Goal: Find specific fact: Find specific fact

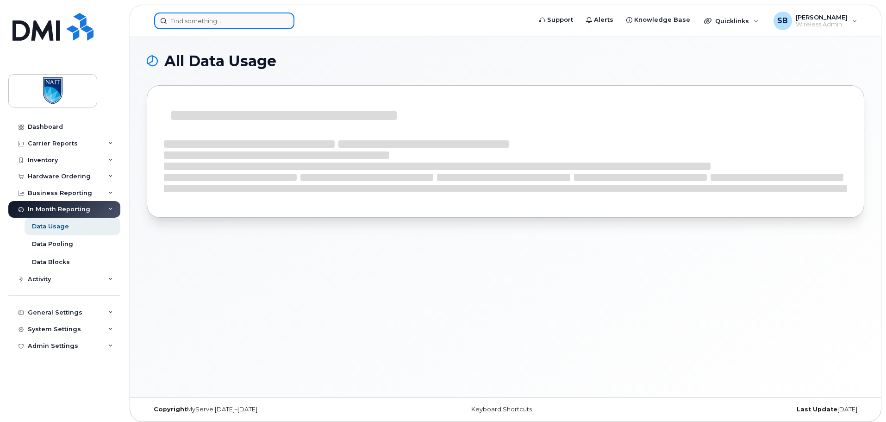
click at [249, 24] on input at bounding box center [224, 20] width 140 height 17
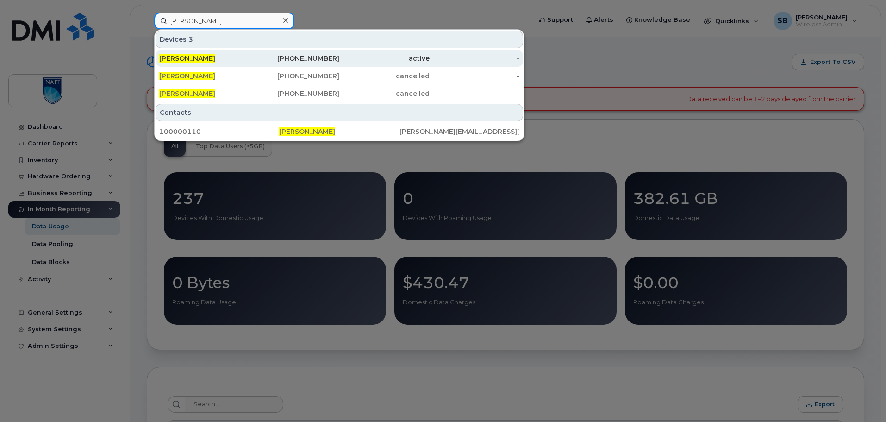
type input "joseph wong"
click at [335, 54] on div "780-993-8967" at bounding box center [294, 58] width 90 height 17
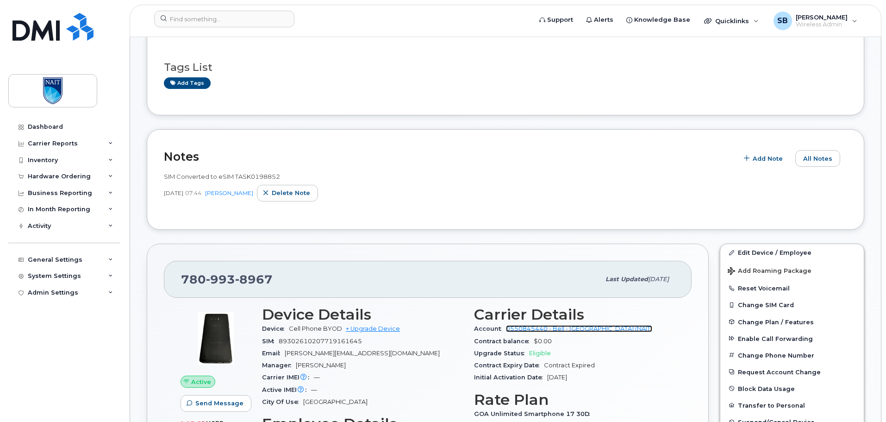
scroll to position [231, 0]
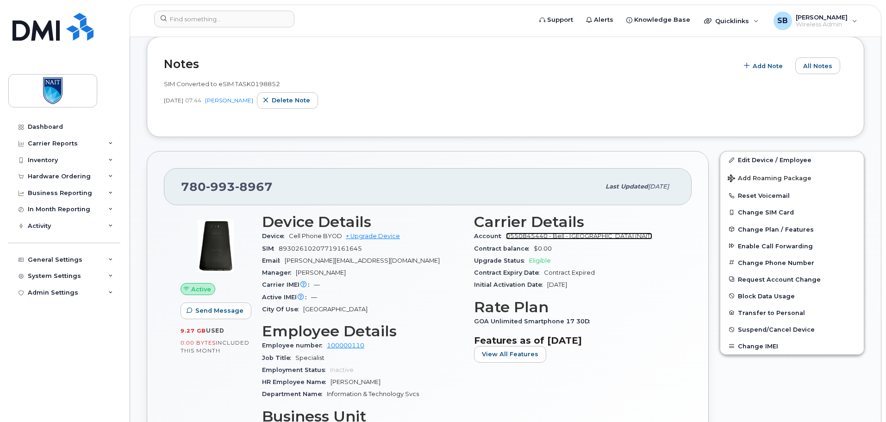
click at [511, 236] on link "0550845440 - Bell - Northern Alberta Institute Of Technology (NAIT)" at bounding box center [579, 235] width 146 height 7
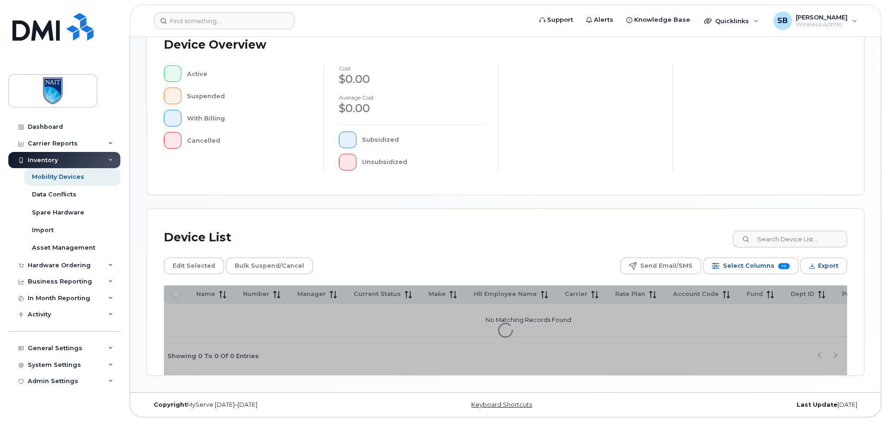
scroll to position [171, 0]
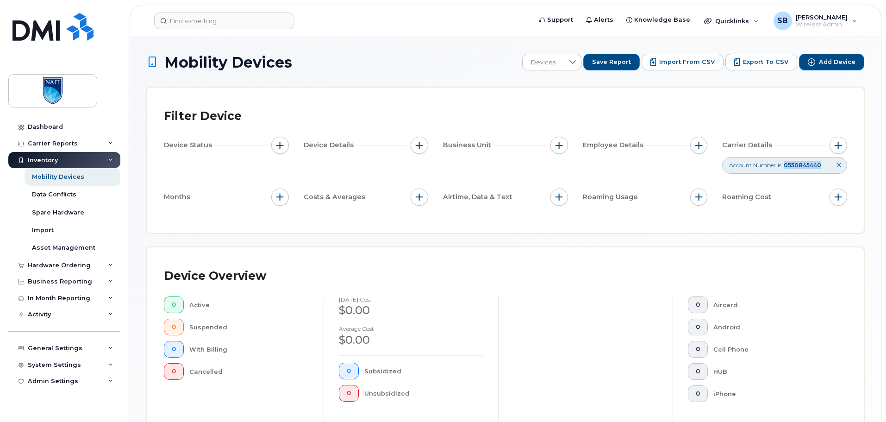
drag, startPoint x: 824, startPoint y: 164, endPoint x: 786, endPoint y: 168, distance: 38.1
click at [786, 168] on div "Account Number is 0550845440" at bounding box center [784, 165] width 125 height 16
copy span "0550845440"
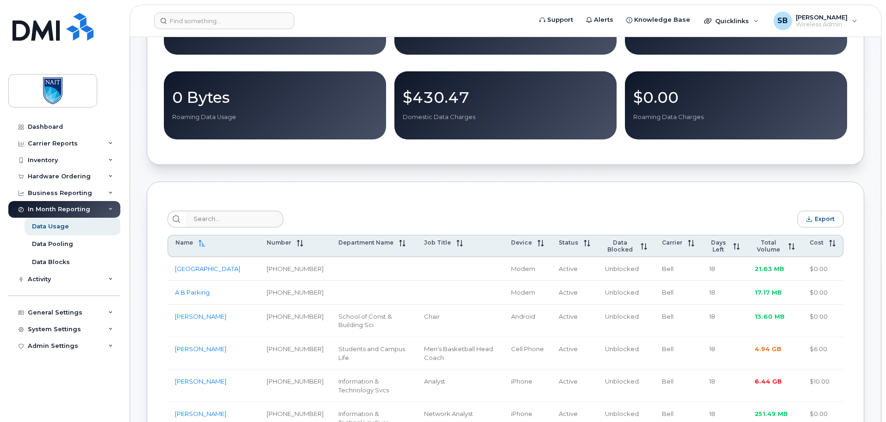
scroll to position [93, 0]
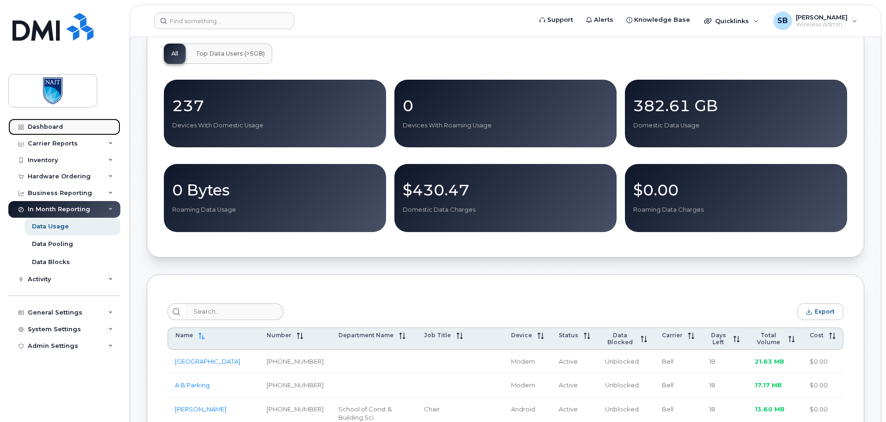
click at [72, 125] on link "Dashboard" at bounding box center [64, 126] width 112 height 17
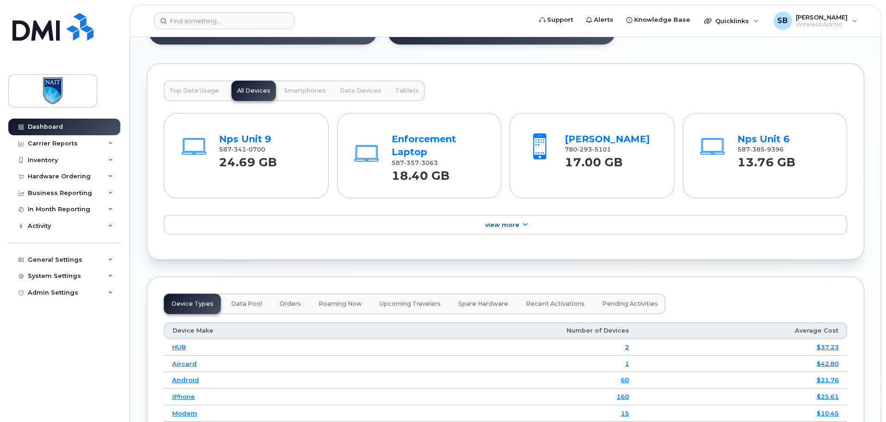
scroll to position [1247, 0]
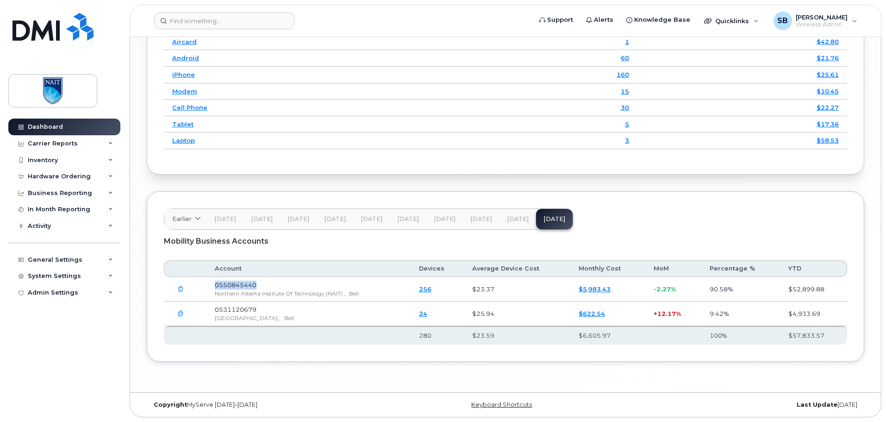
drag, startPoint x: 253, startPoint y: 286, endPoint x: 211, endPoint y: 283, distance: 41.3
click at [211, 283] on td "0550845440 [GEOGRAPHIC_DATA] (NAIT) , Bell" at bounding box center [308, 289] width 204 height 25
copy span "0550845440"
drag, startPoint x: 261, startPoint y: 306, endPoint x: 215, endPoint y: 307, distance: 45.8
click at [215, 307] on td "0531120679 [GEOGRAPHIC_DATA] , Bell" at bounding box center [308, 313] width 204 height 25
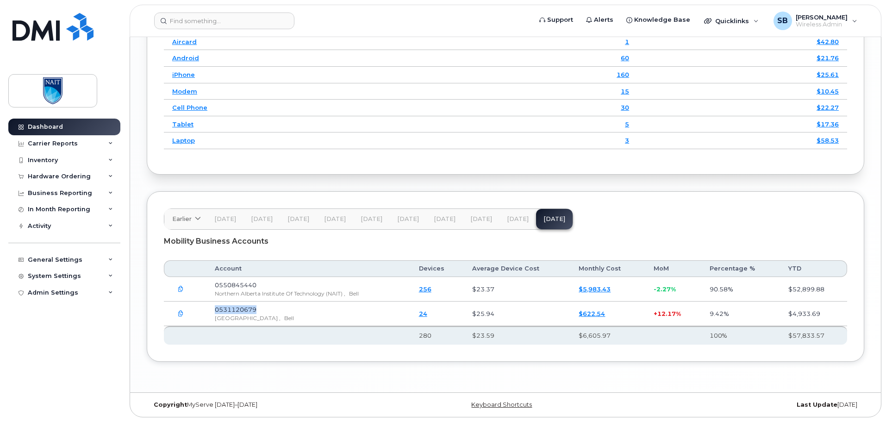
copy span "0531120679"
